Goal: Information Seeking & Learning: Compare options

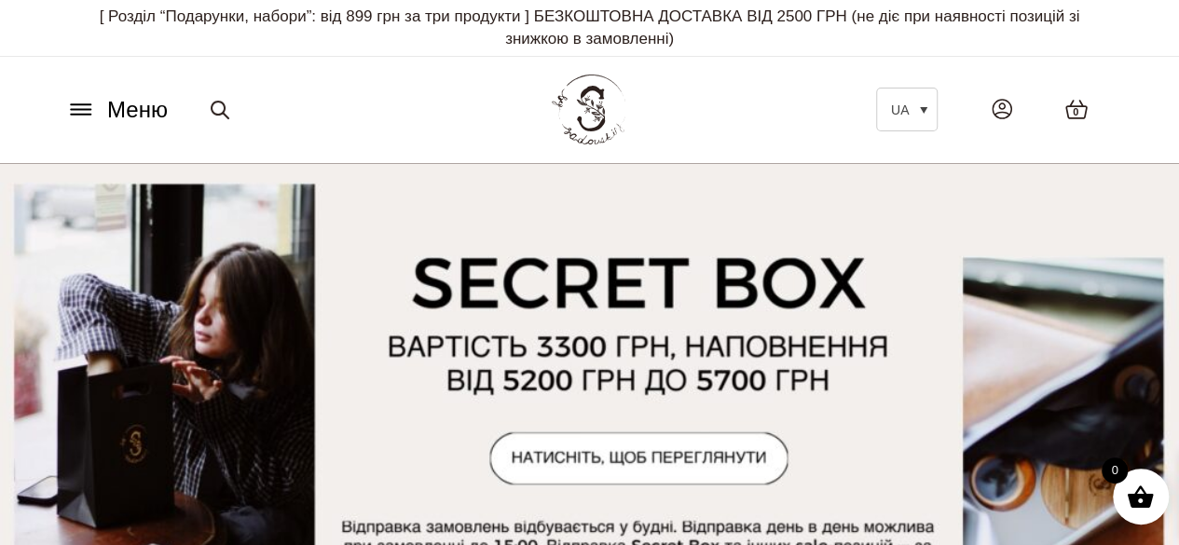
click at [80, 104] on icon at bounding box center [81, 104] width 20 height 0
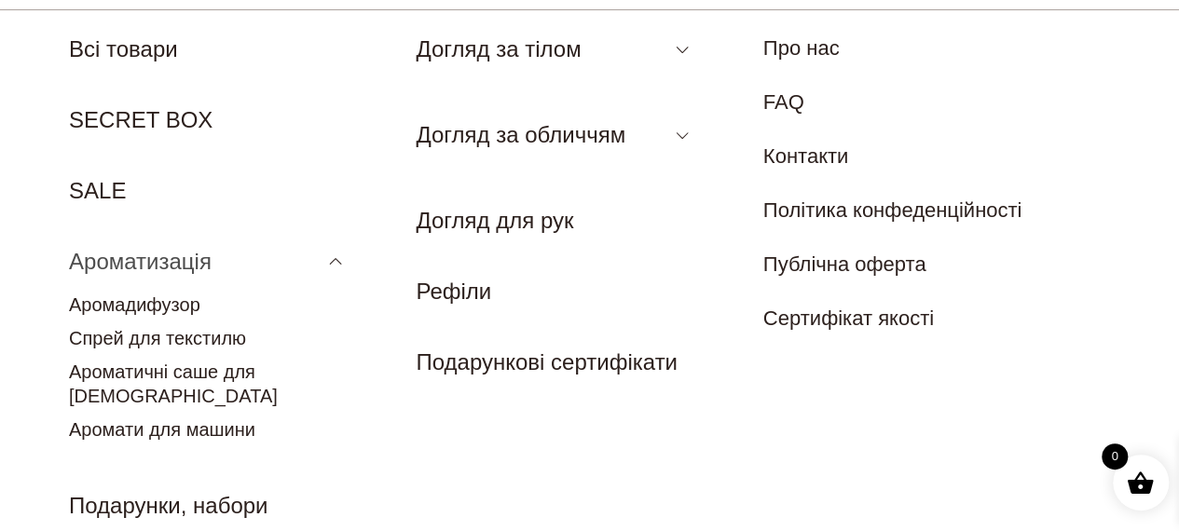
scroll to position [149, 0]
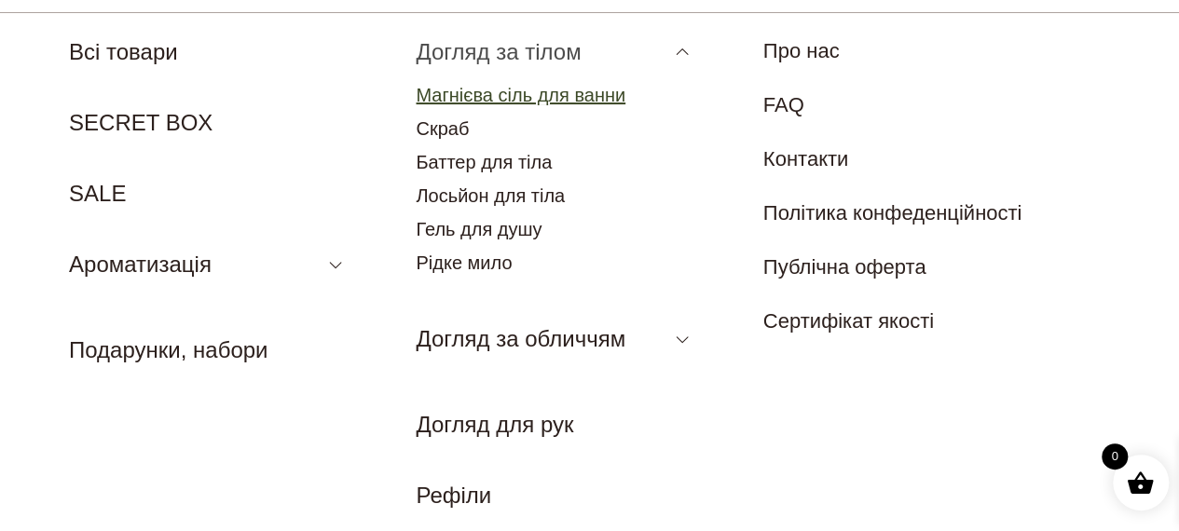
click at [503, 94] on link "Магнієва сіль для ванни" at bounding box center [521, 95] width 210 height 21
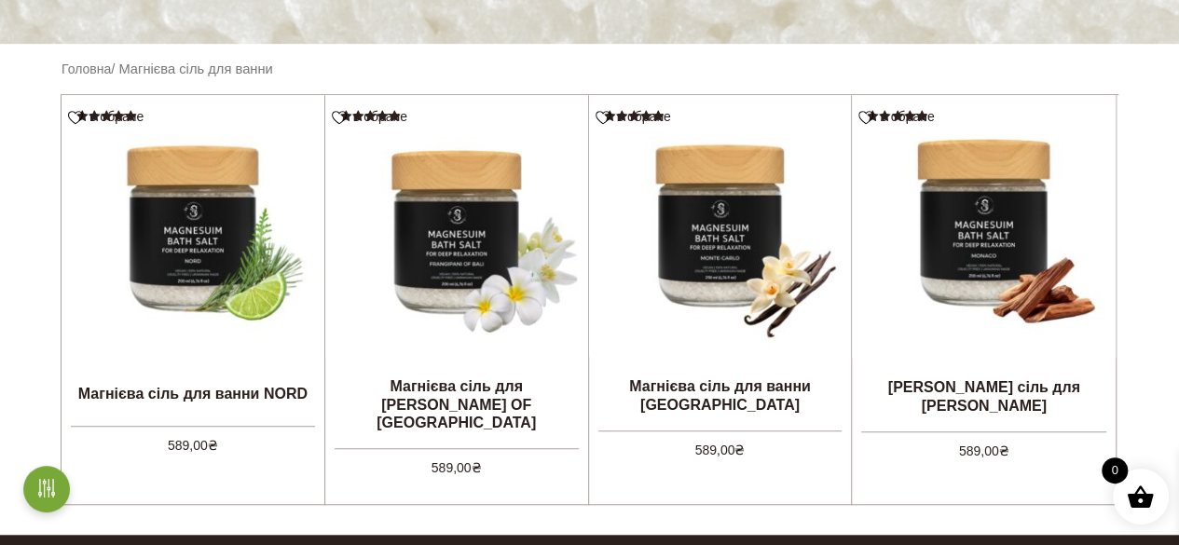
scroll to position [551, 0]
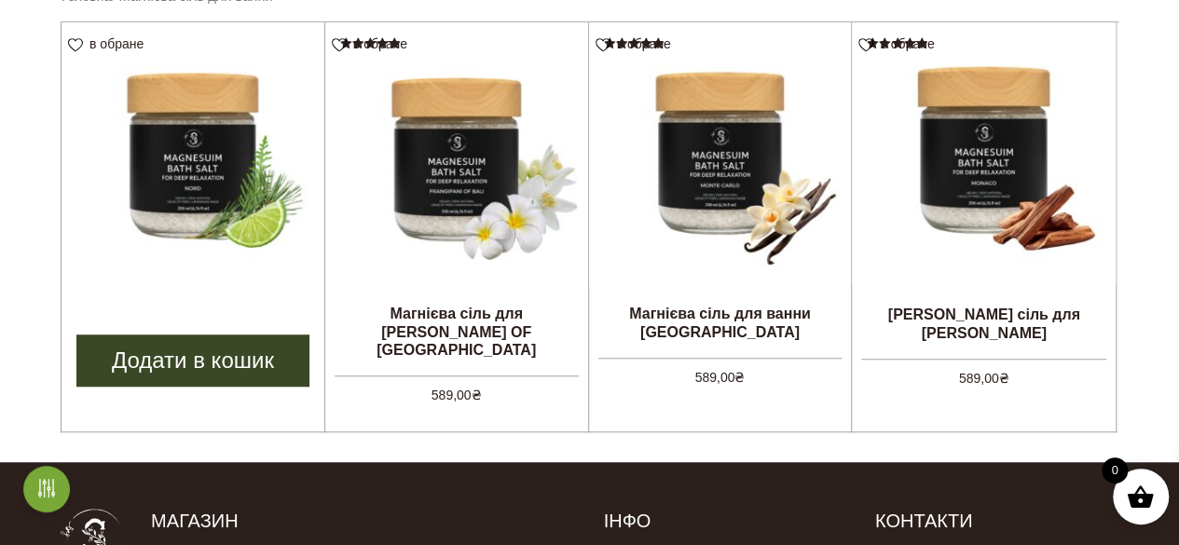
click at [199, 152] on img at bounding box center [193, 153] width 263 height 263
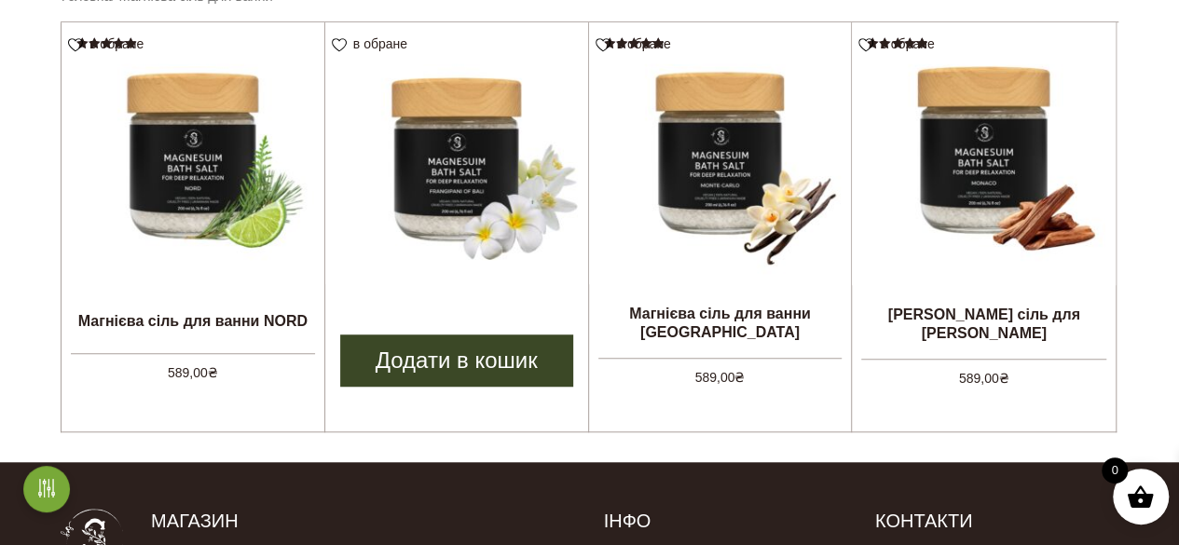
click at [472, 155] on img at bounding box center [456, 153] width 263 height 263
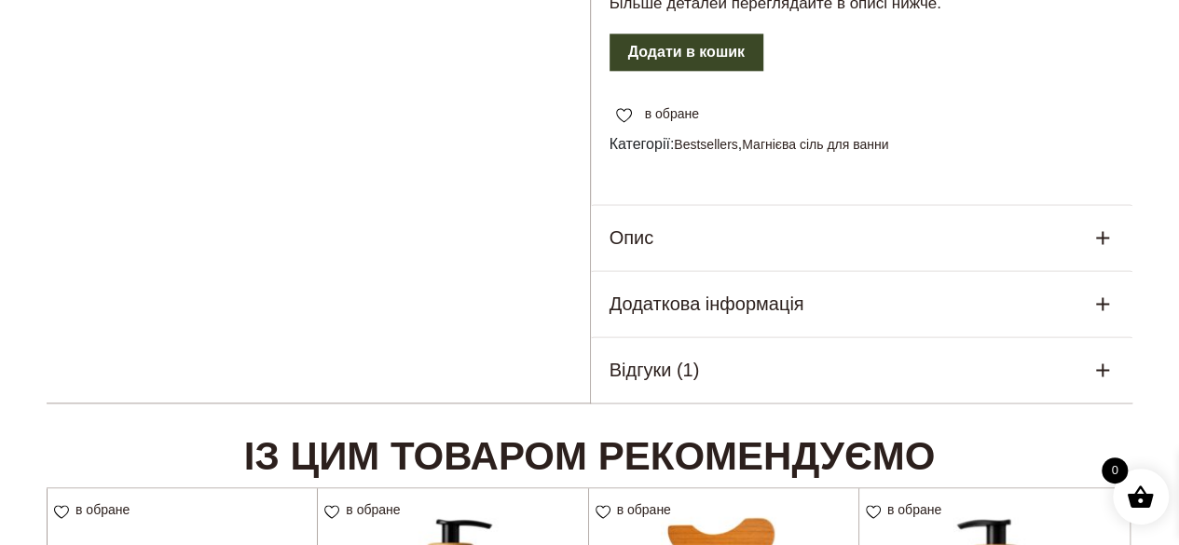
scroll to position [1125, 0]
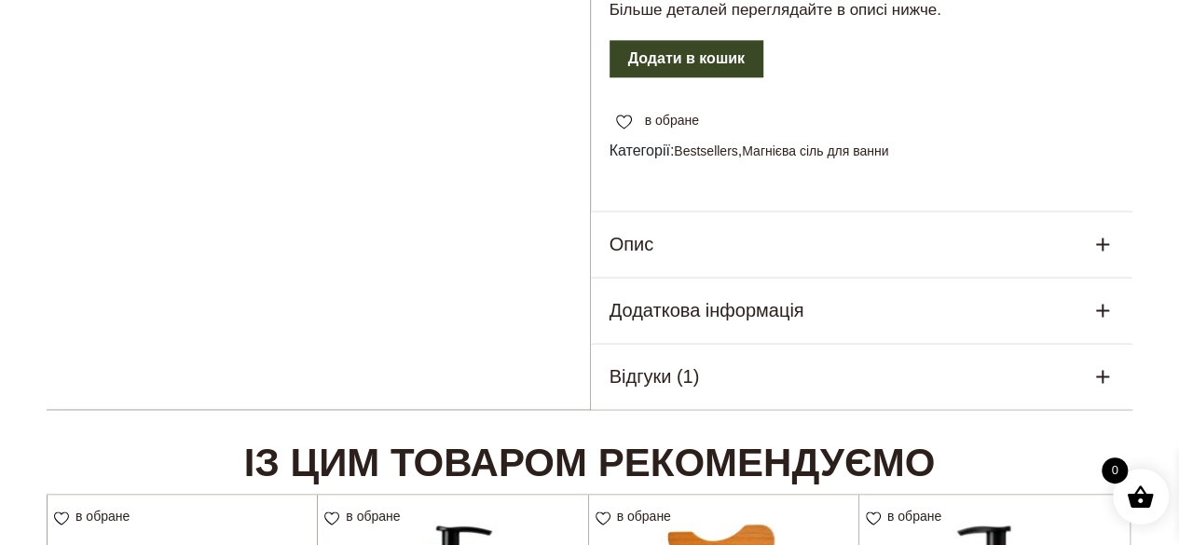
drag, startPoint x: 1189, startPoint y: 67, endPoint x: 1105, endPoint y: 300, distance: 247.6
click at [1105, 300] on html "Skip to content [ Розділ “Подарунки, набори”: від 899 грн за три продукти ] БЕЗ…" at bounding box center [589, 134] width 1179 height 2519
click at [902, 344] on div "Відгуки (1)" at bounding box center [862, 376] width 542 height 65
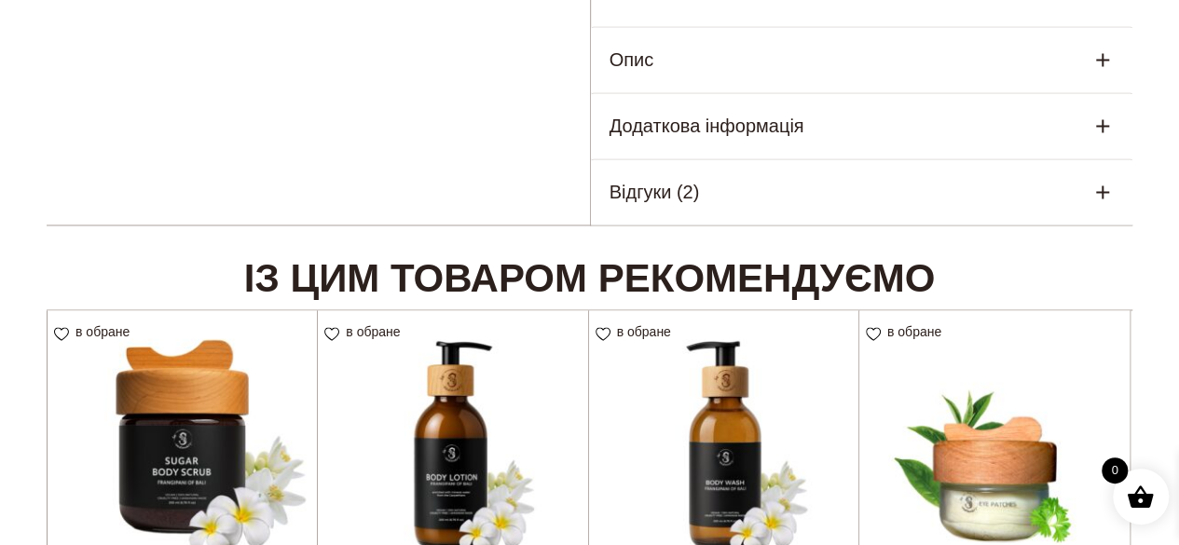
scroll to position [1341, 0]
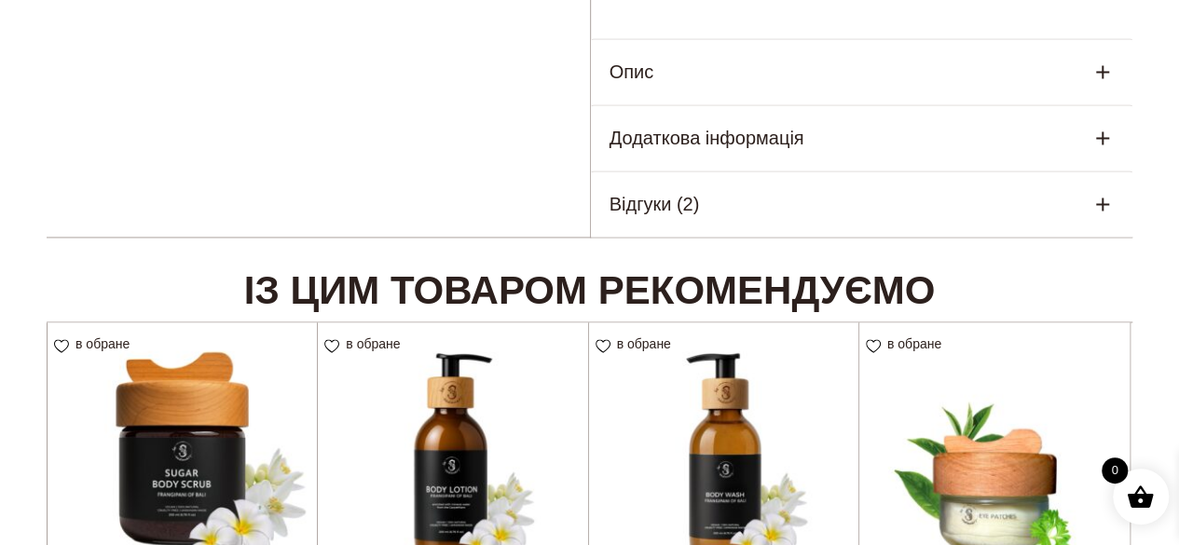
click at [1069, 171] on div "Відгуки (2)" at bounding box center [862, 203] width 542 height 65
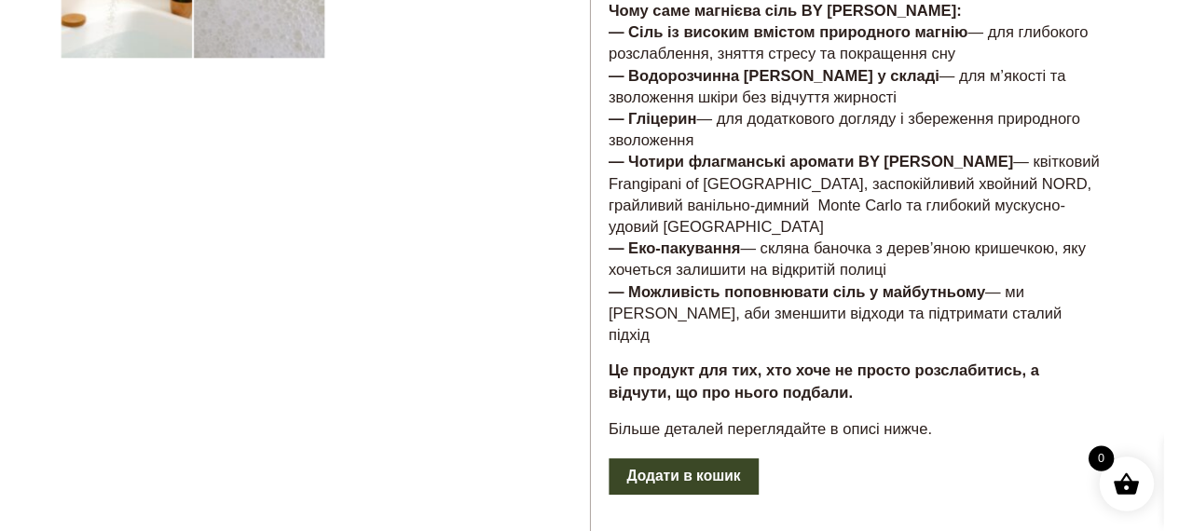
scroll to position [72, 0]
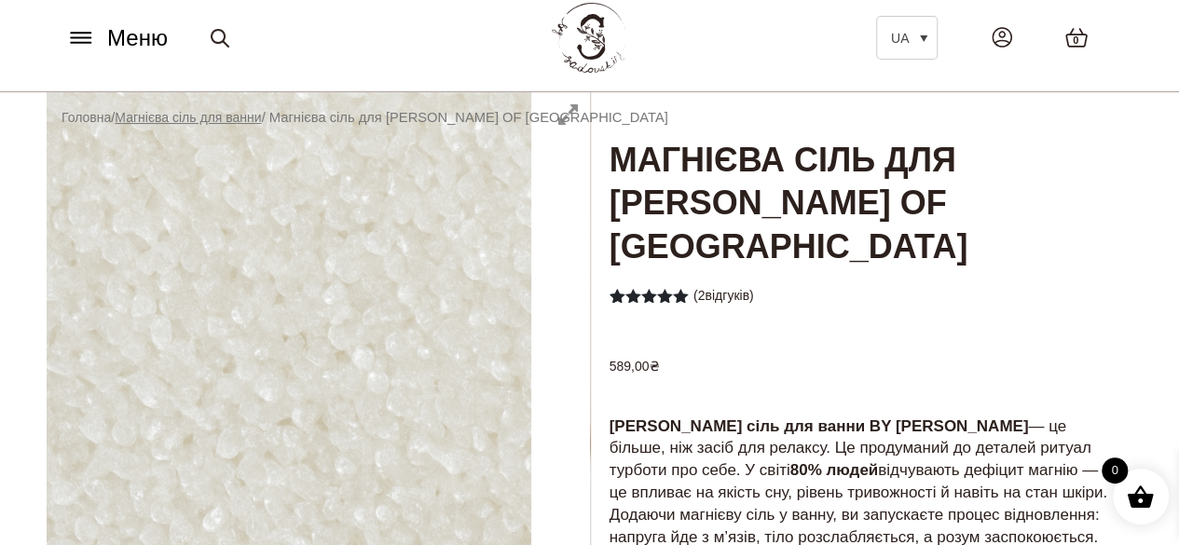
click at [246, 120] on link "Магнієва сіль для ванни" at bounding box center [188, 117] width 146 height 15
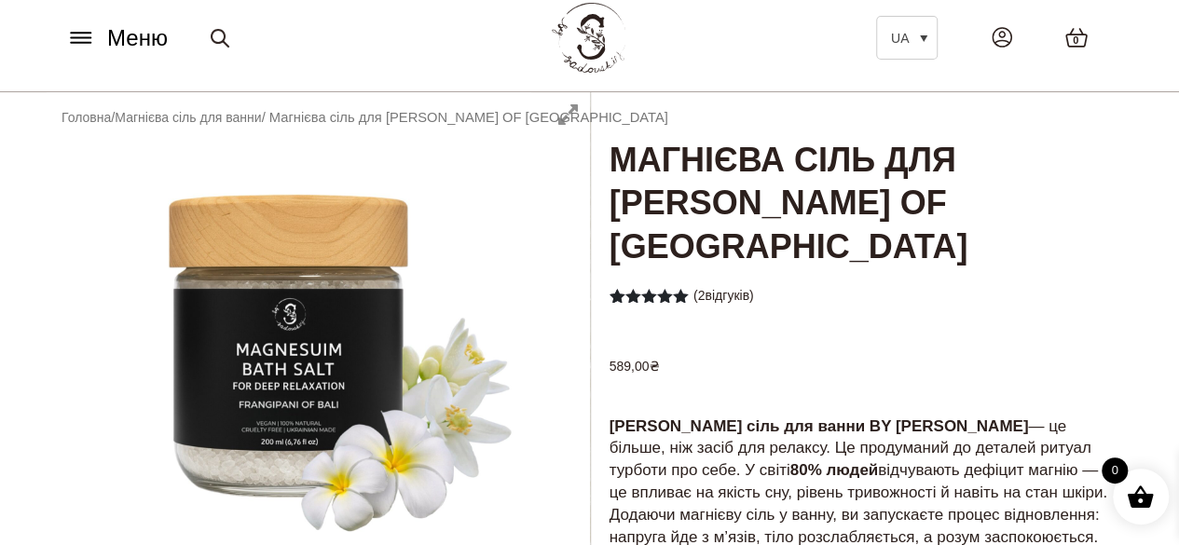
click at [89, 33] on icon at bounding box center [81, 33] width 20 height 0
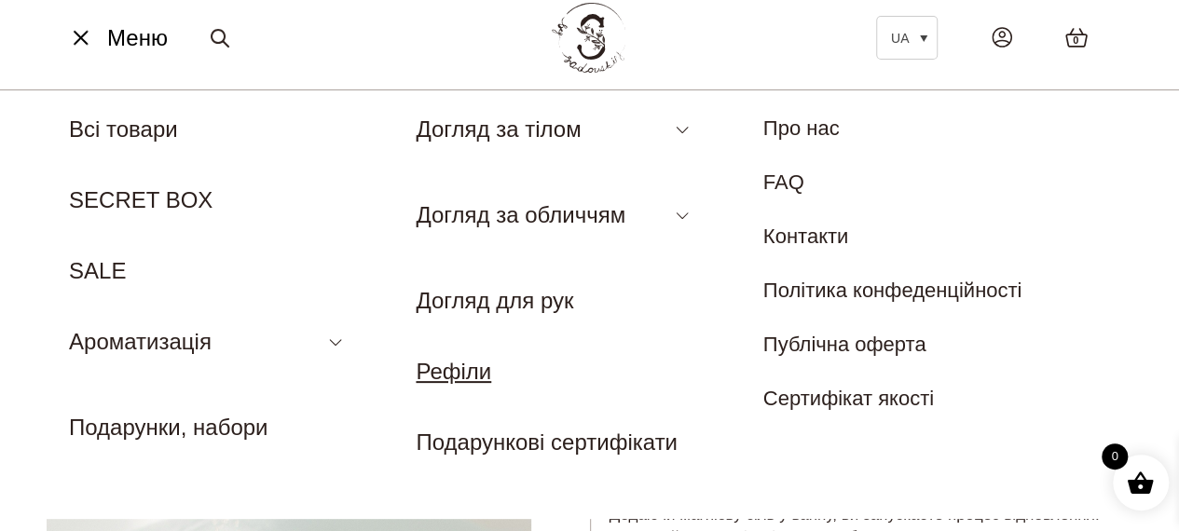
click at [453, 374] on link "Рефіли" at bounding box center [453, 371] width 75 height 25
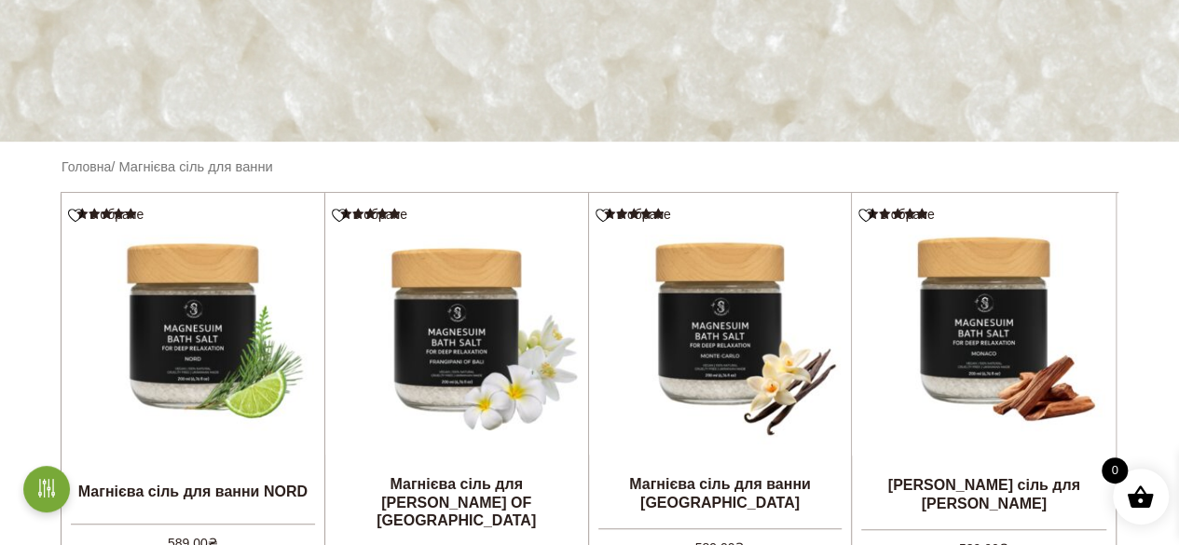
scroll to position [421, 0]
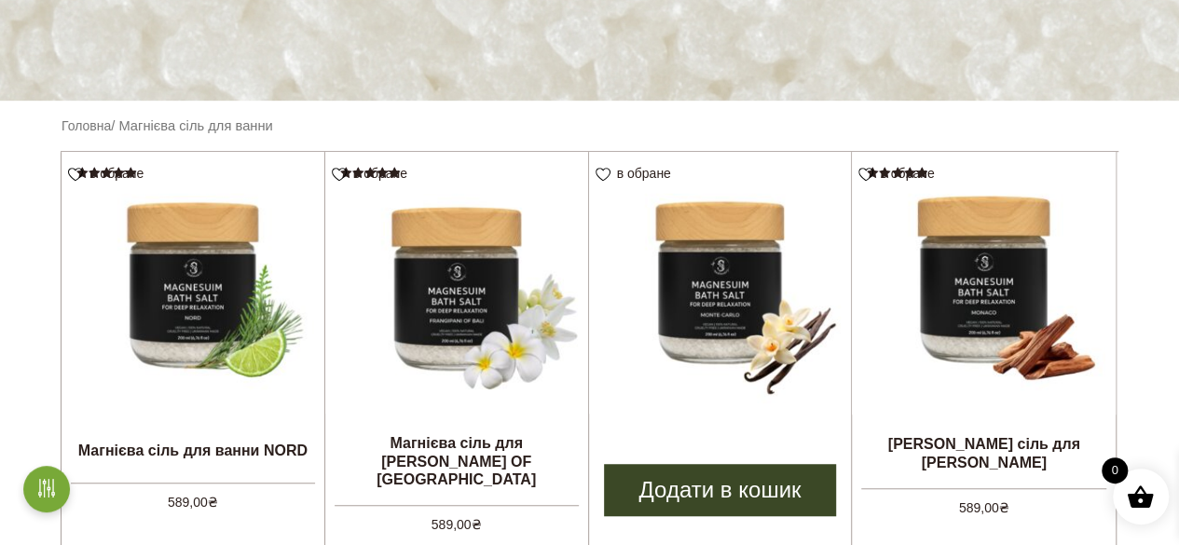
click at [688, 282] on img at bounding box center [720, 283] width 263 height 263
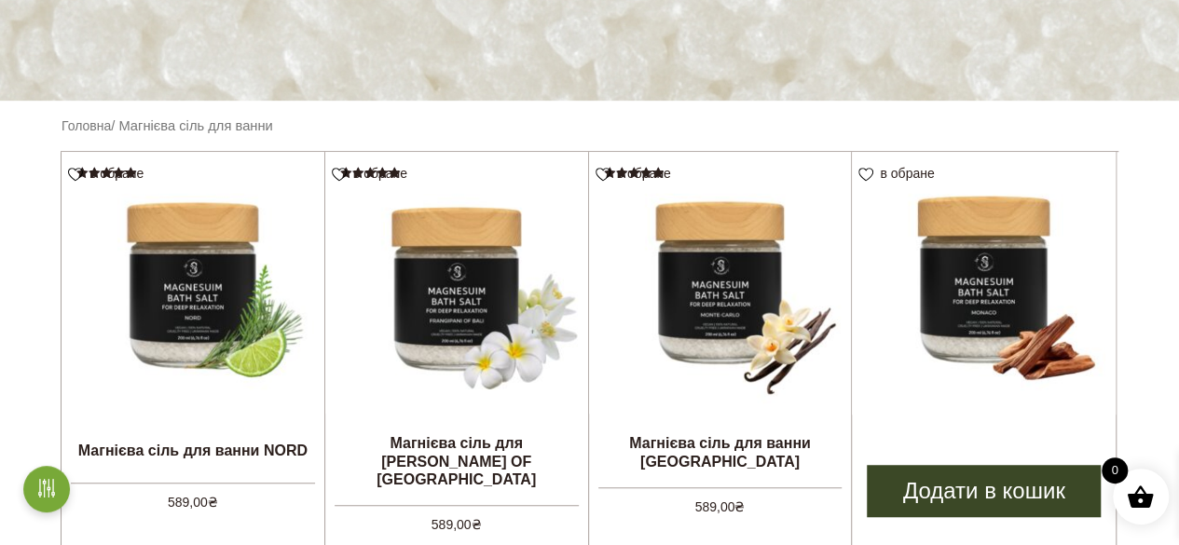
click at [991, 301] on img at bounding box center [984, 284] width 264 height 264
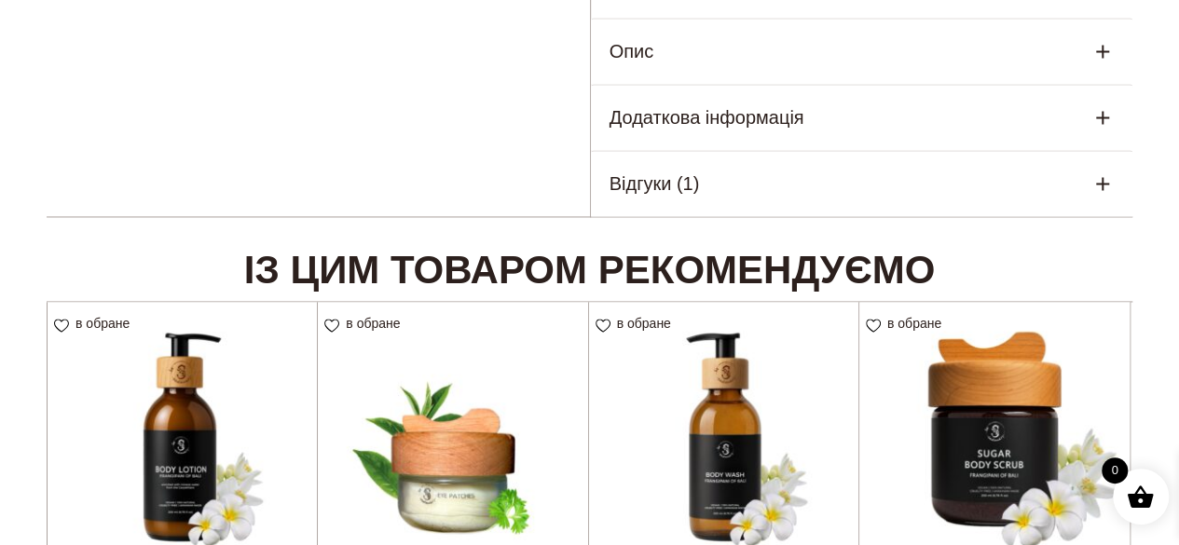
scroll to position [1299, 0]
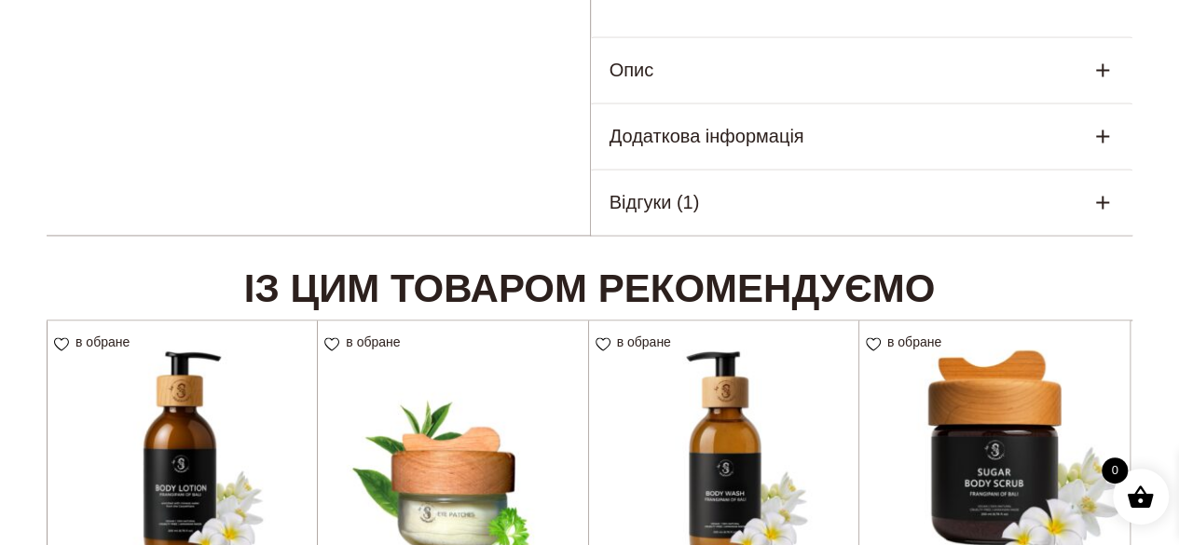
click at [890, 170] on div "Відгуки (1)" at bounding box center [862, 202] width 542 height 65
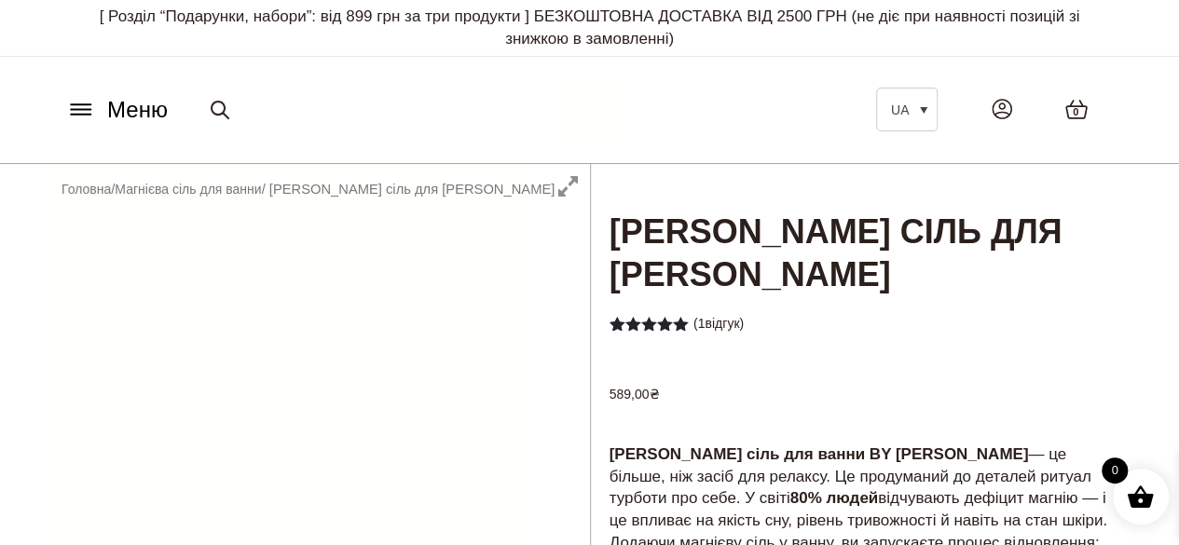
click at [1045, 201] on h1 "[PERSON_NAME] сіль для [PERSON_NAME]" at bounding box center [862, 232] width 542 height 136
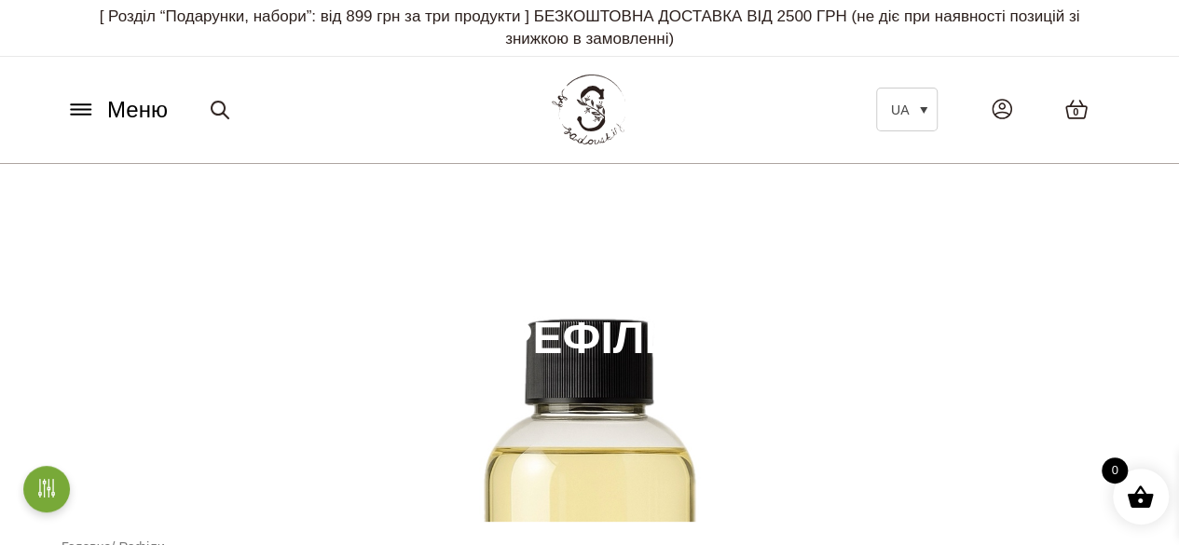
drag, startPoint x: 1172, startPoint y: 69, endPoint x: 1161, endPoint y: 147, distance: 79.1
click at [1161, 147] on header "Меню UA Всі товари SECRET BOX SALE Ароматизація Аромадифузор Спрей для текстилю…" at bounding box center [589, 110] width 1179 height 107
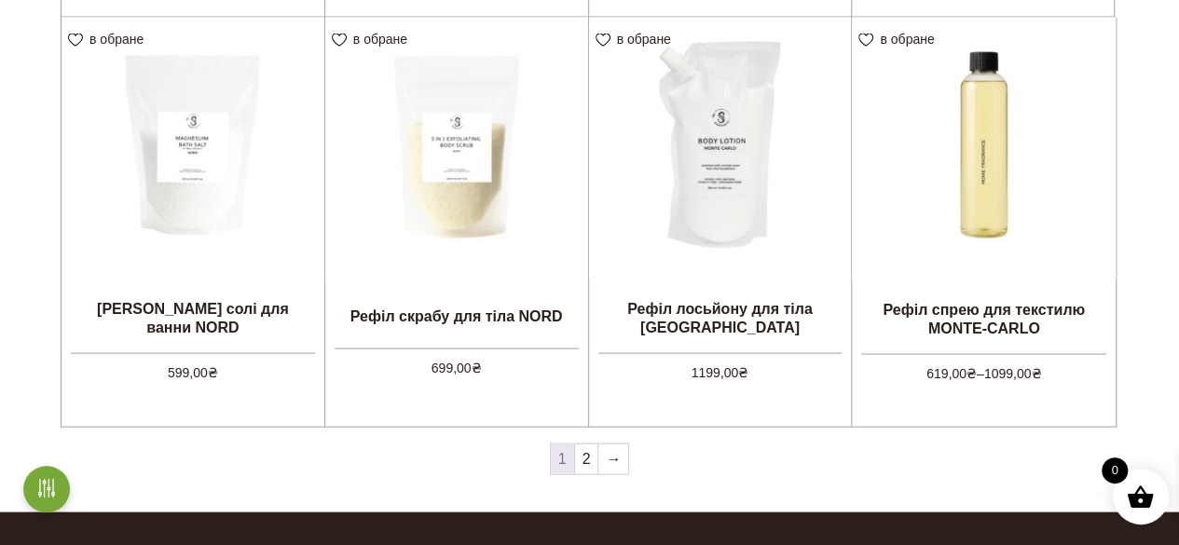
scroll to position [1782, 0]
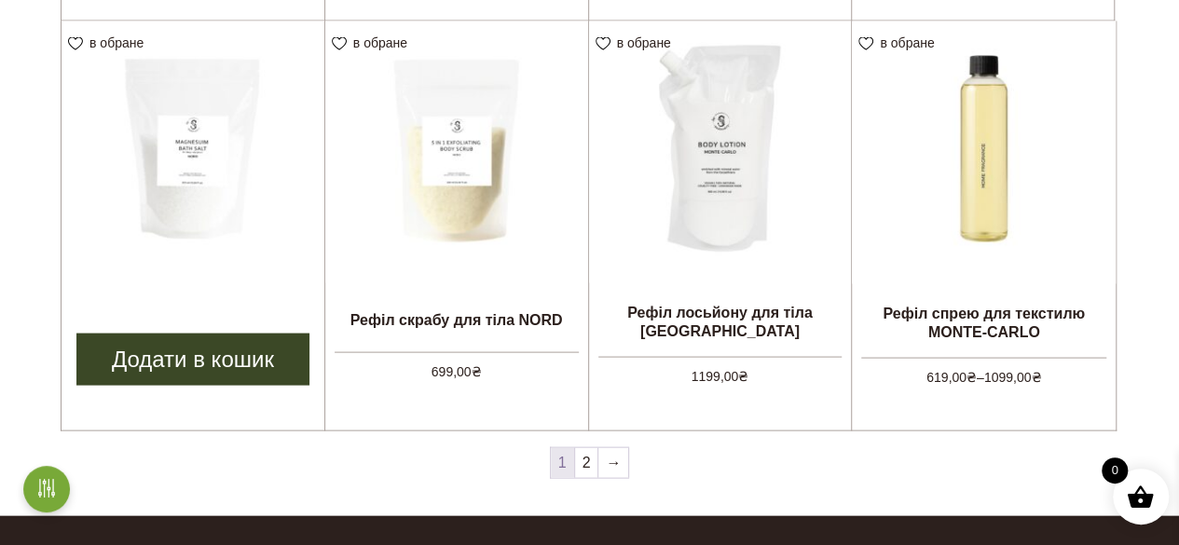
click at [203, 206] on img at bounding box center [193, 152] width 263 height 263
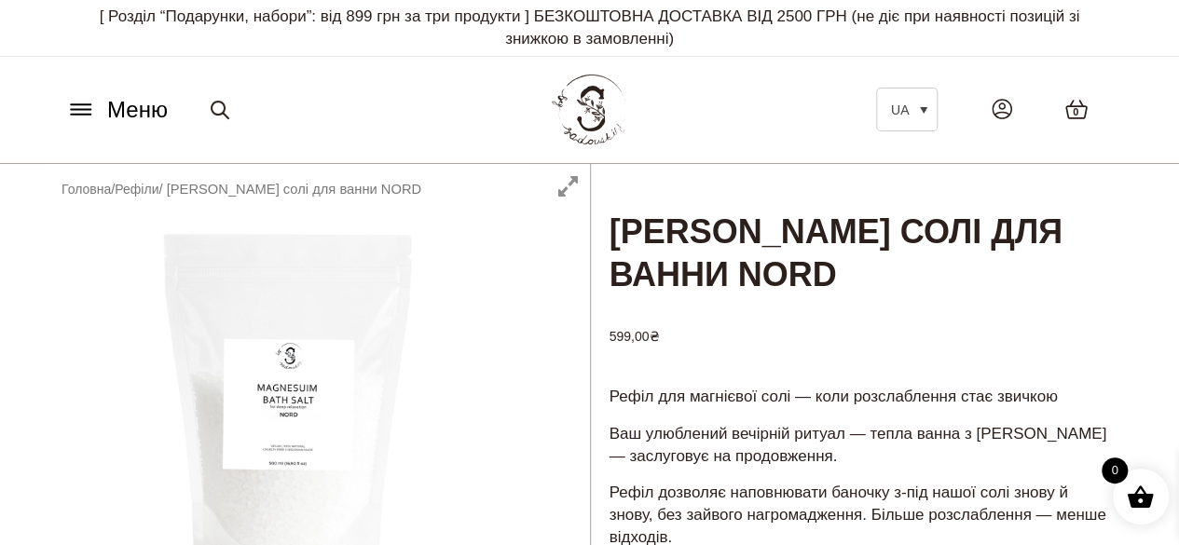
drag, startPoint x: 1178, startPoint y: 108, endPoint x: 1159, endPoint y: 195, distance: 88.6
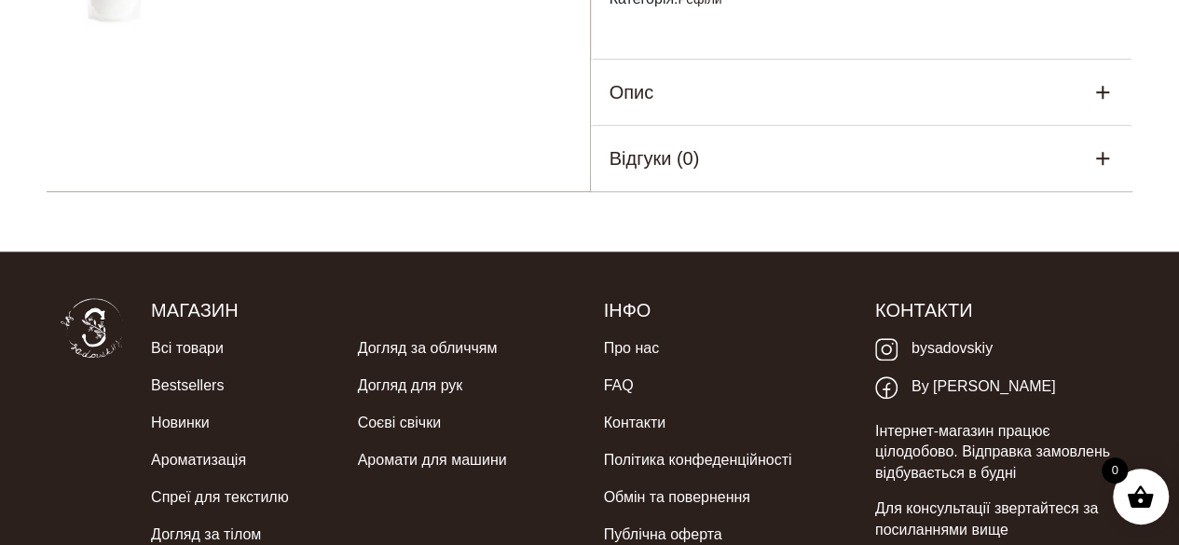
scroll to position [120, 0]
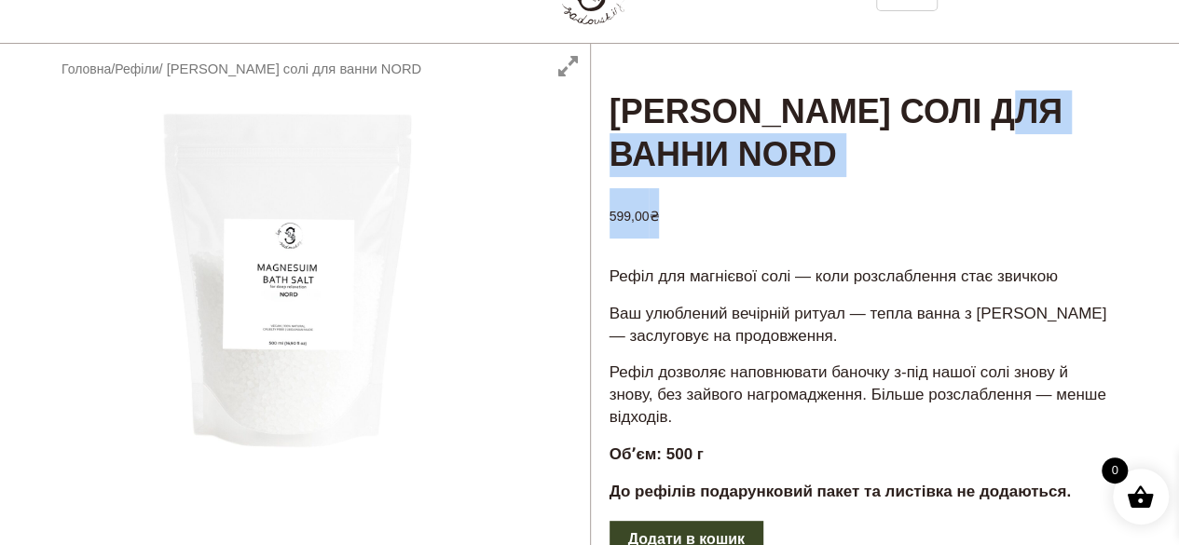
drag, startPoint x: 1176, startPoint y: 192, endPoint x: 1192, endPoint y: 66, distance: 126.8
click at [1174, 100] on div "Рефіл магнієвої солі для ванни NORD 599,00 ₴ Рефіл для магнієвої солі — коли ро…" at bounding box center [589, 450] width 1179 height 812
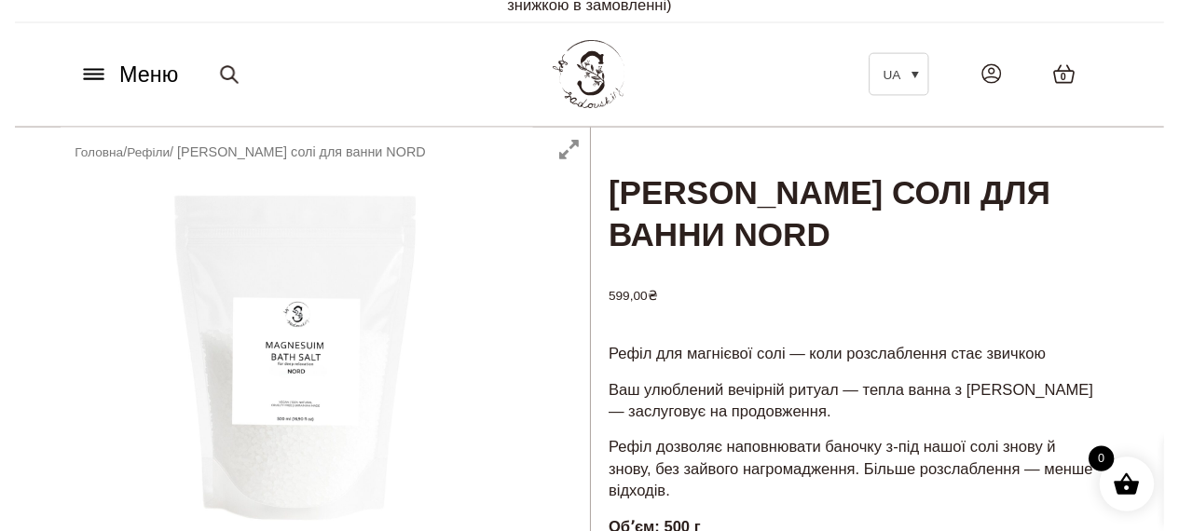
scroll to position [0, 0]
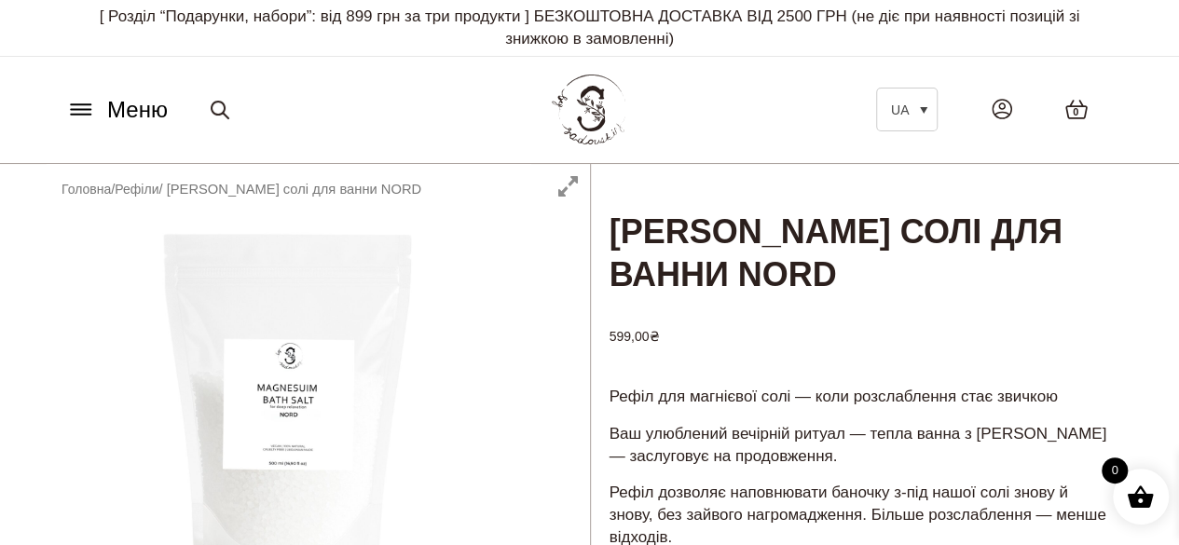
click at [85, 113] on icon at bounding box center [81, 110] width 30 height 20
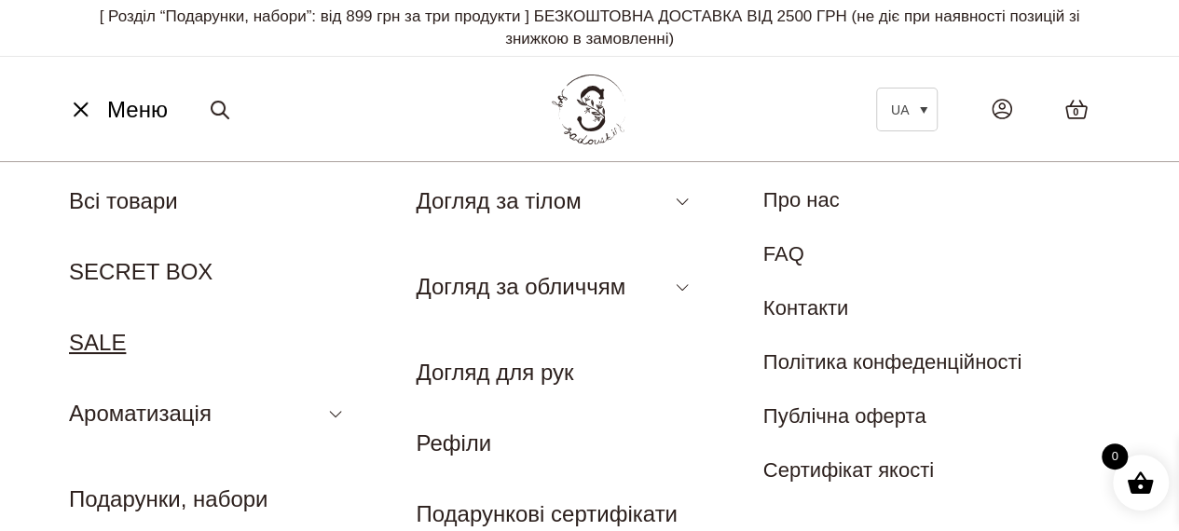
click at [105, 344] on link "SALE" at bounding box center [97, 342] width 57 height 25
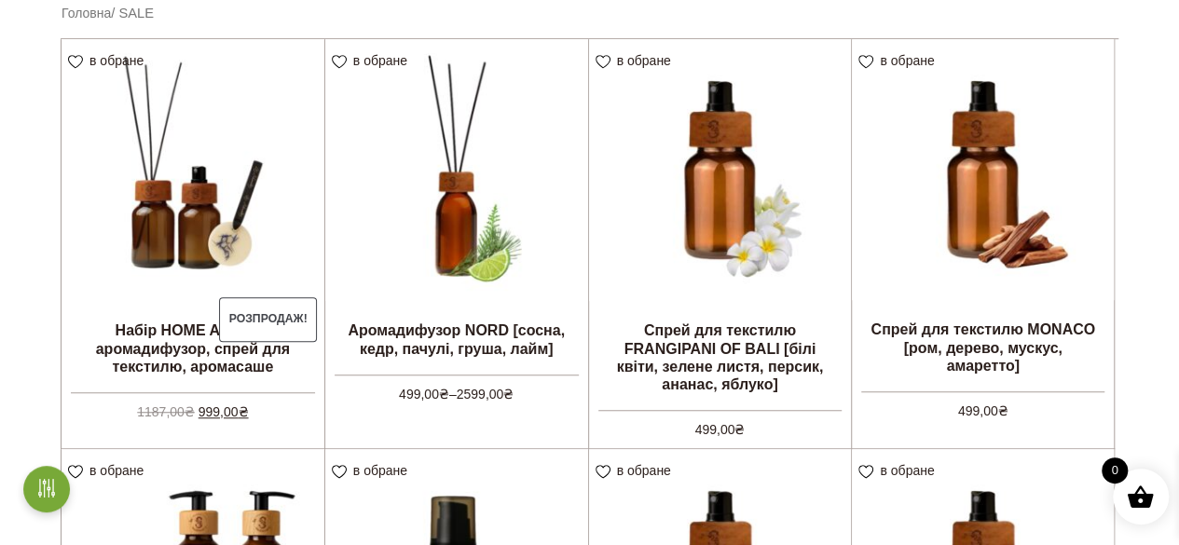
scroll to position [535, 0]
